Goal: Information Seeking & Learning: Understand process/instructions

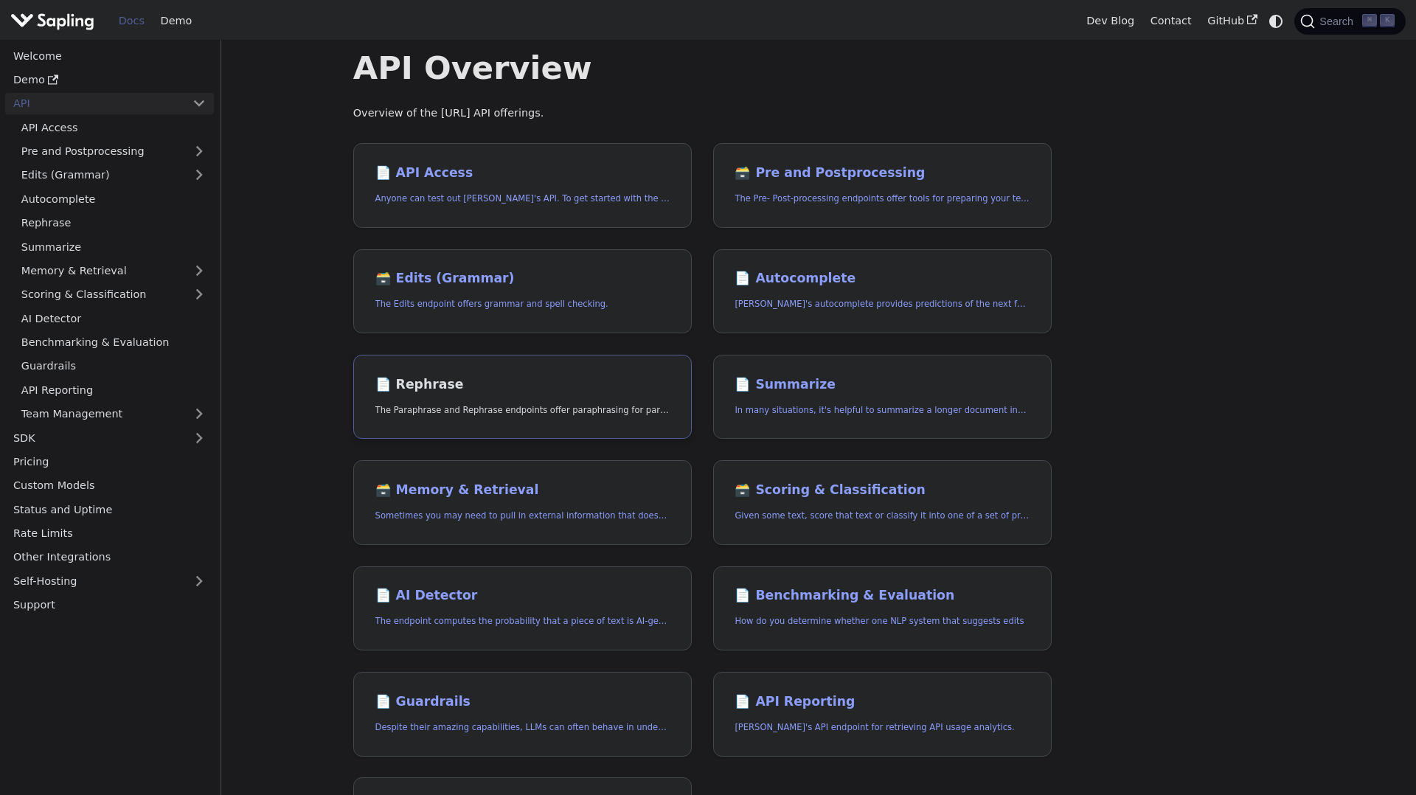
scroll to position [32, 0]
click at [445, 577] on link "📄️ AI Detector The endpoint computes the probability that a piece of text is AI…" at bounding box center [522, 607] width 338 height 85
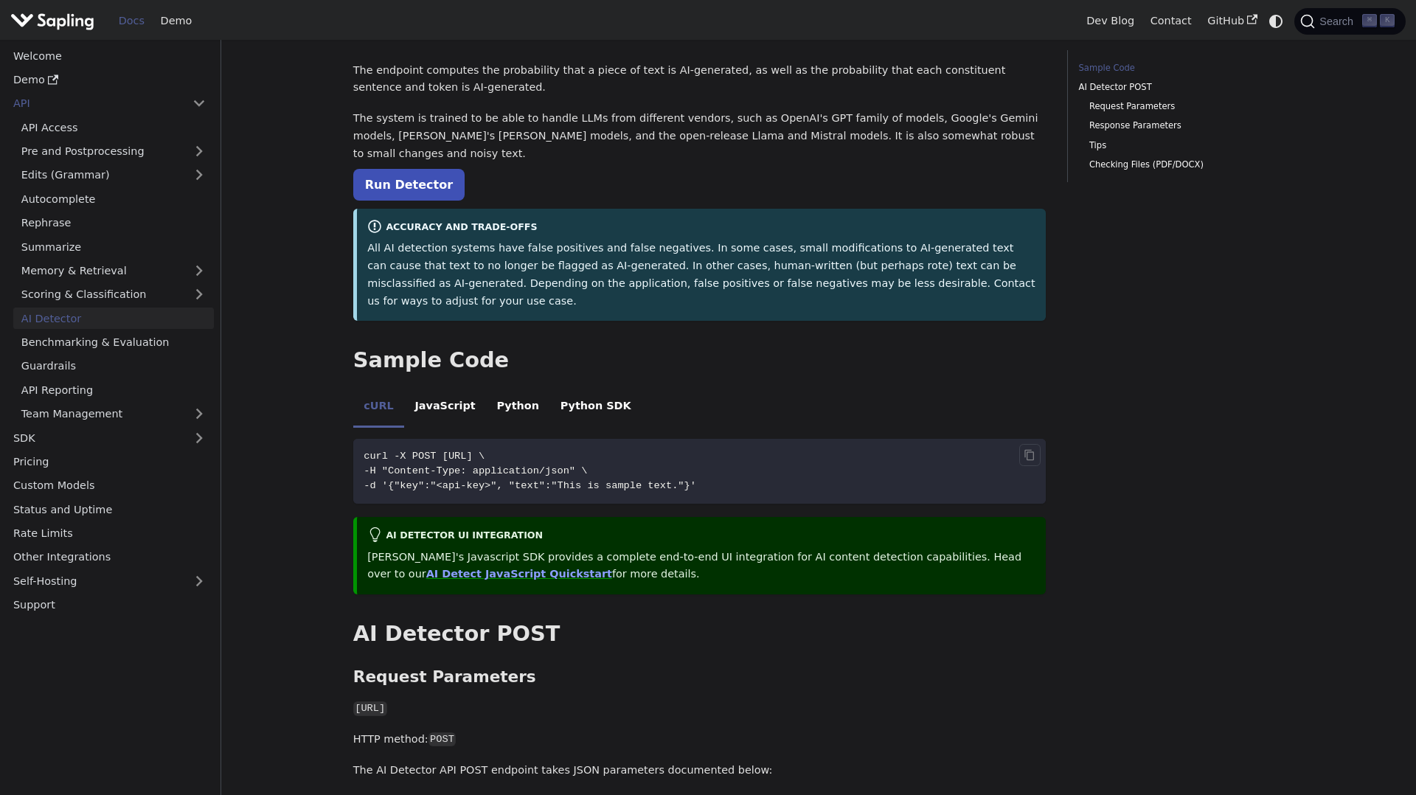
scroll to position [64, 0]
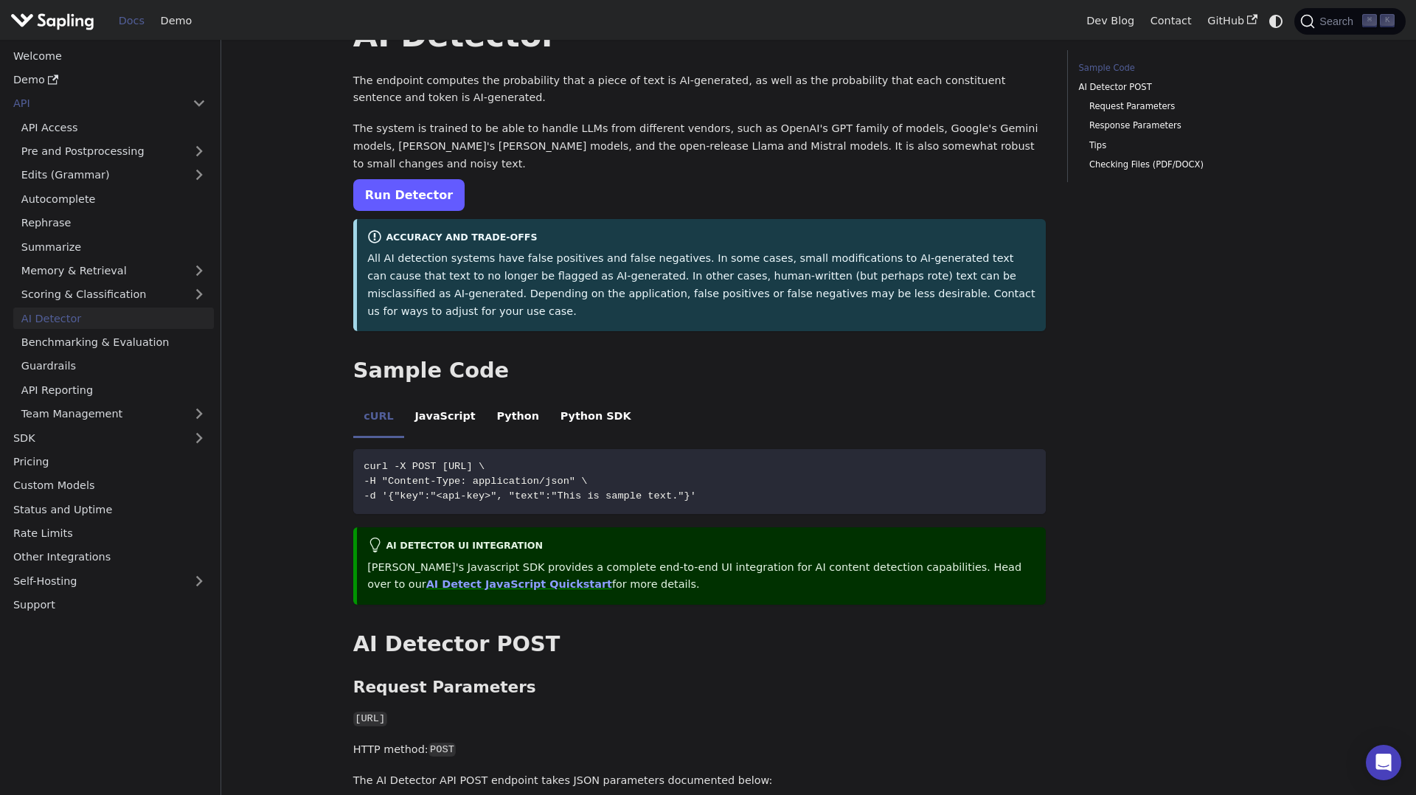
click at [445, 185] on link "Run Detector" at bounding box center [408, 195] width 111 height 32
drag, startPoint x: 445, startPoint y: 430, endPoint x: 669, endPoint y: 431, distance: 224.9
click at [484, 461] on span "curl -X POST [URL] \" at bounding box center [423, 466] width 121 height 11
copy span "[URL]"
click at [464, 476] on span "-H "Content-Type: application/json" \" at bounding box center [474, 481] width 223 height 11
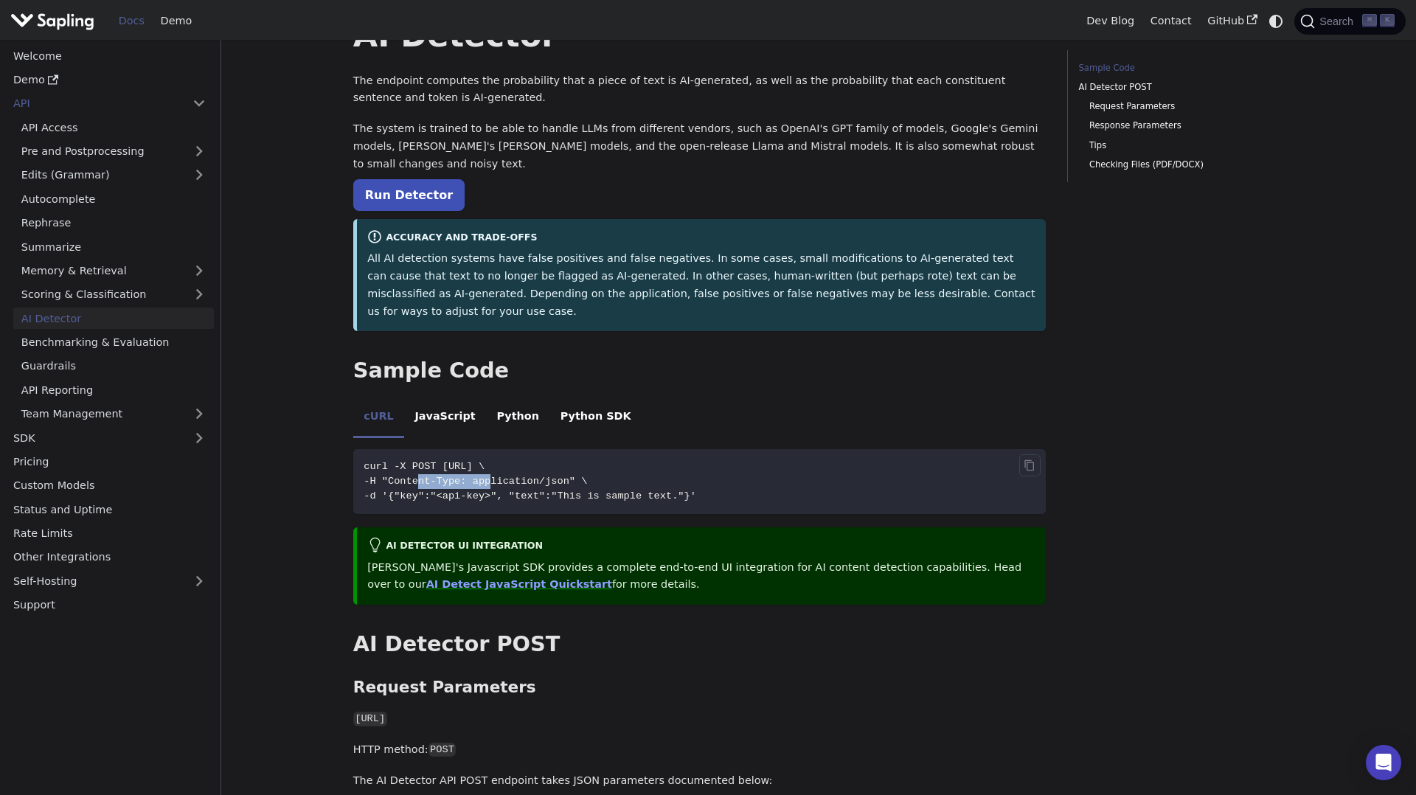
drag, startPoint x: 417, startPoint y: 446, endPoint x: 492, endPoint y: 445, distance: 75.2
click at [492, 476] on span "-H "Content-Type: application/json" \" at bounding box center [474, 481] width 223 height 11
copy span "Content-Type"
click at [651, 452] on code "curl -X POST [URL] \ -H "Content-Type: application/json" \ -d '{"key":"<api-key…" at bounding box center [699, 481] width 693 height 65
drag, startPoint x: 505, startPoint y: 445, endPoint x: 601, endPoint y: 444, distance: 95.9
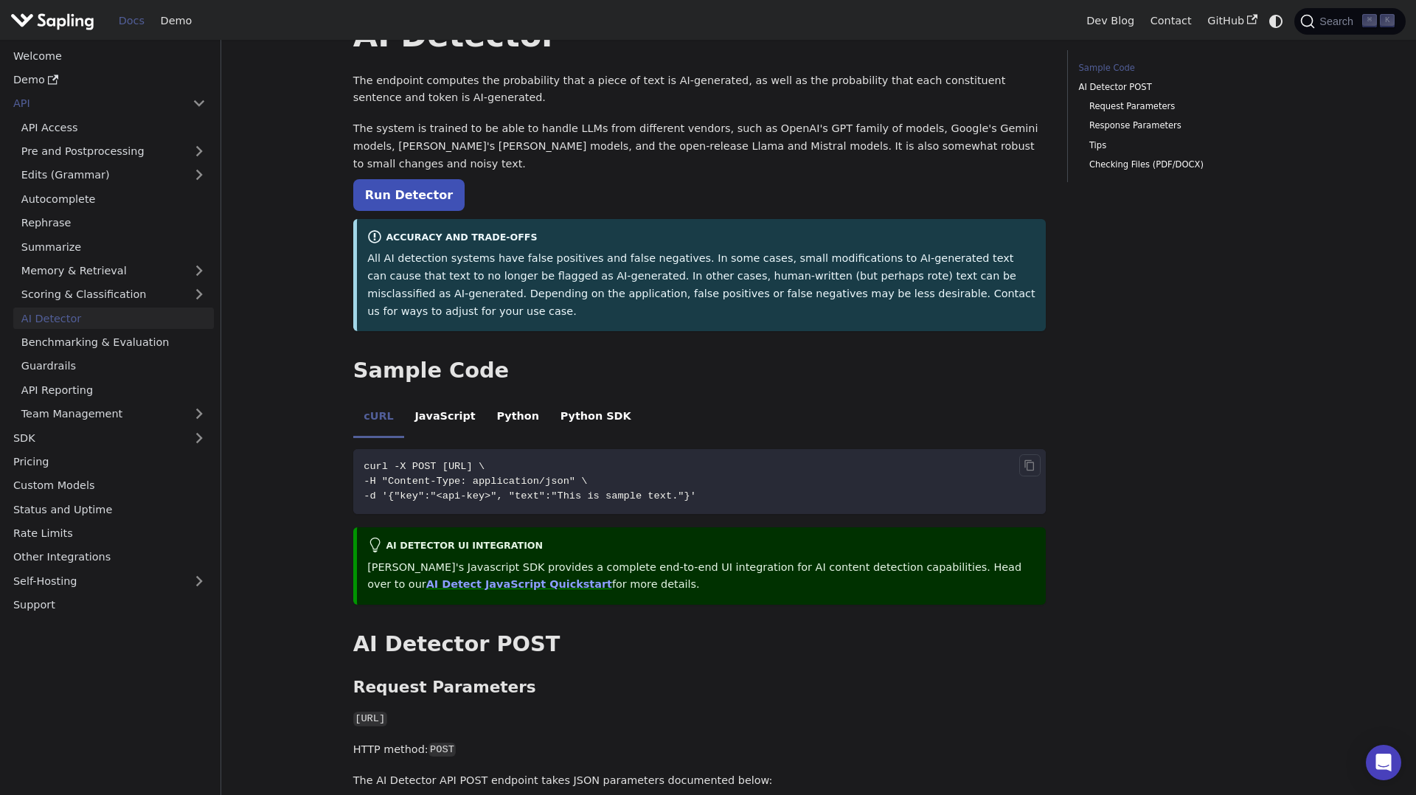
click at [587, 476] on span "-H "Content-Type: application/json" \" at bounding box center [474, 481] width 223 height 11
copy span "application/json"
click at [448, 461] on span "curl -X POST [URL] \" at bounding box center [423, 466] width 121 height 11
drag, startPoint x: 419, startPoint y: 462, endPoint x: 720, endPoint y: 463, distance: 300.8
click at [696, 490] on span "-d '{"key":"<api-key>", "text":"This is sample text."}'" at bounding box center [529, 495] width 333 height 11
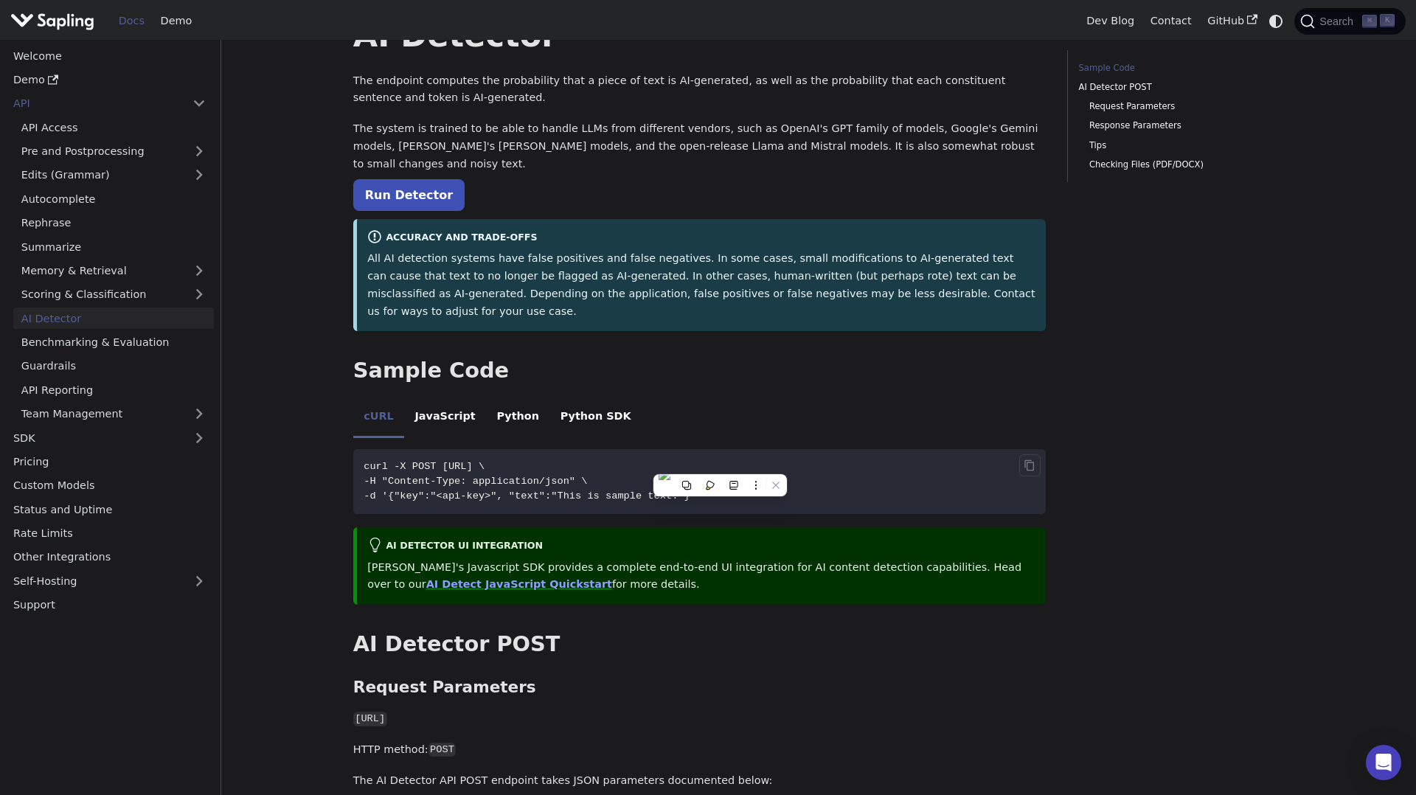
copy span "{"key":"<api-key>", "text":"This is sample text."}"
